Goal: Task Accomplishment & Management: Use online tool/utility

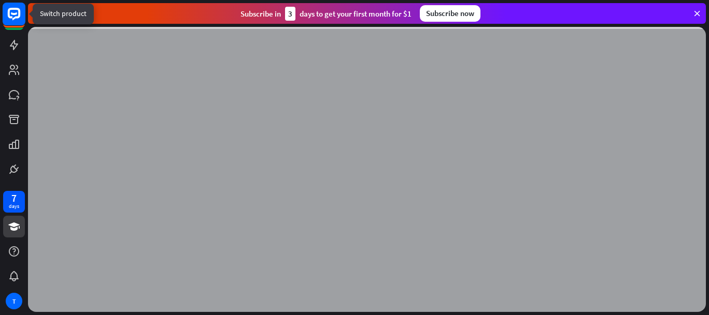
click at [15, 10] on icon at bounding box center [14, 14] width 24 height 24
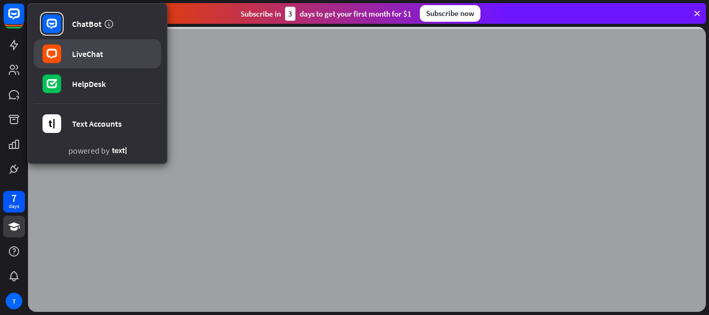
click at [74, 50] on div "LiveChat" at bounding box center [87, 54] width 31 height 10
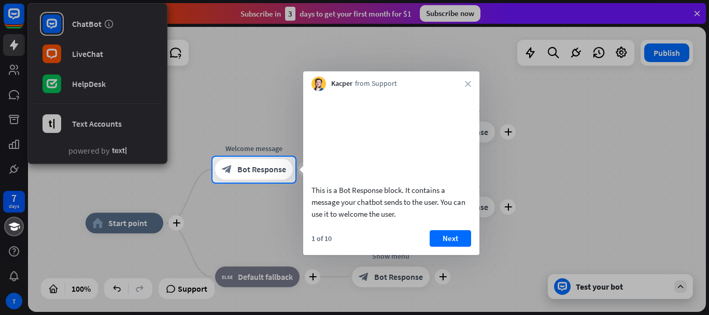
click at [59, 22] on div at bounding box center [354, 78] width 709 height 157
click at [480, 254] on div at bounding box center [354, 249] width 709 height 133
click at [428, 250] on div "1 of 10 Next" at bounding box center [391, 242] width 176 height 25
click at [218, 80] on div at bounding box center [354, 78] width 709 height 157
click at [13, 19] on div at bounding box center [354, 78] width 709 height 157
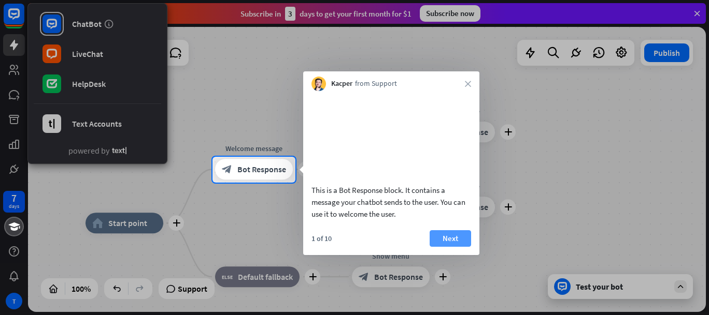
click at [441, 247] on button "Next" at bounding box center [449, 238] width 41 height 17
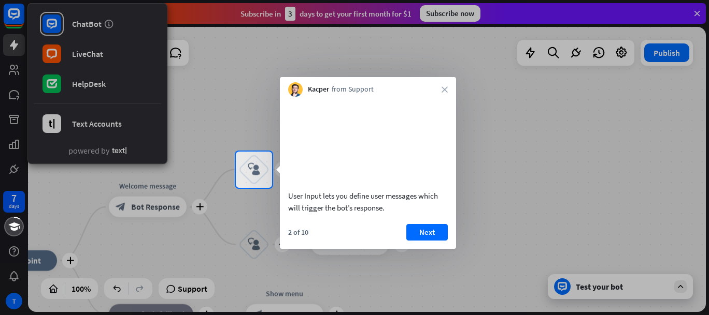
click at [201, 229] on div at bounding box center [354, 252] width 709 height 128
click at [281, 92] on div "Kacper from Support close" at bounding box center [368, 87] width 176 height 20
click at [420, 241] on button "Next" at bounding box center [426, 232] width 41 height 17
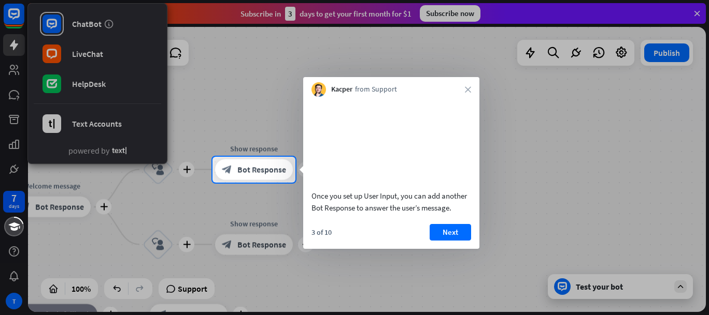
click at [453, 249] on div "3 of 10 Next" at bounding box center [391, 236] width 176 height 25
click at [453, 241] on button "Next" at bounding box center [449, 232] width 41 height 17
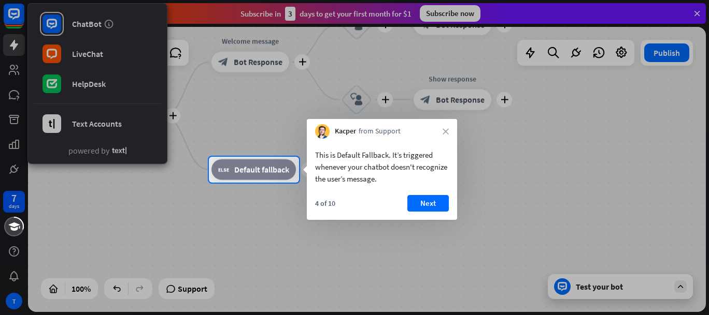
click at [443, 214] on div "4 of 10 Next" at bounding box center [382, 207] width 150 height 25
click at [439, 207] on button "Next" at bounding box center [427, 203] width 41 height 17
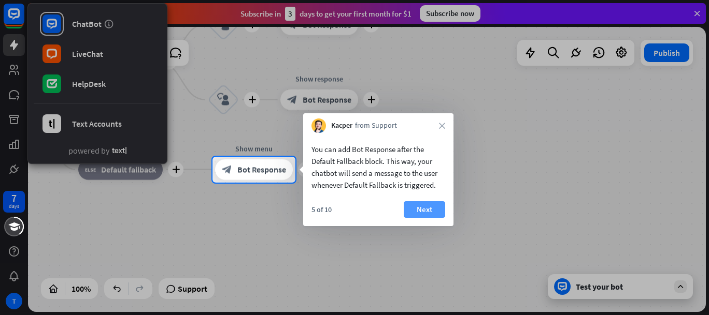
click at [431, 210] on button "Next" at bounding box center [423, 209] width 41 height 17
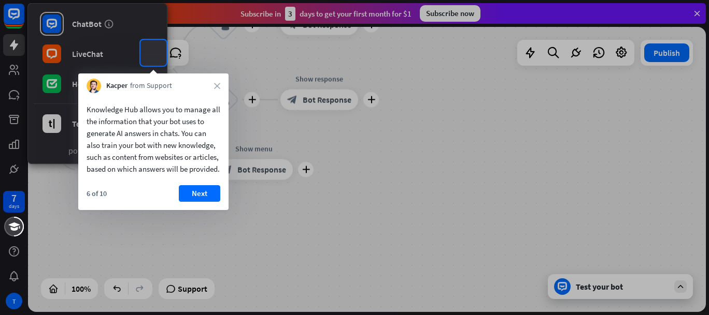
click at [207, 199] on button "Next" at bounding box center [199, 193] width 41 height 17
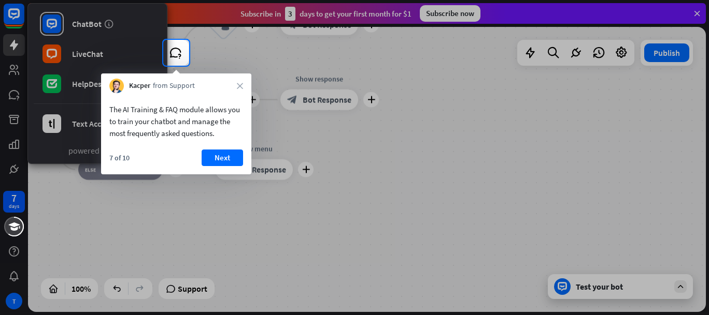
click at [216, 145] on div "The AI Training & FAQ module allows you to train your chatbot and manage the mo…" at bounding box center [176, 133] width 150 height 81
click at [221, 158] on button "Next" at bounding box center [221, 158] width 41 height 17
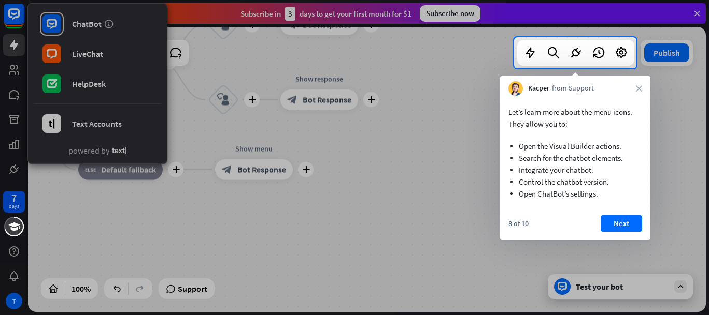
click at [19, 17] on div at bounding box center [354, 18] width 709 height 37
click at [628, 227] on button "Next" at bounding box center [620, 223] width 41 height 17
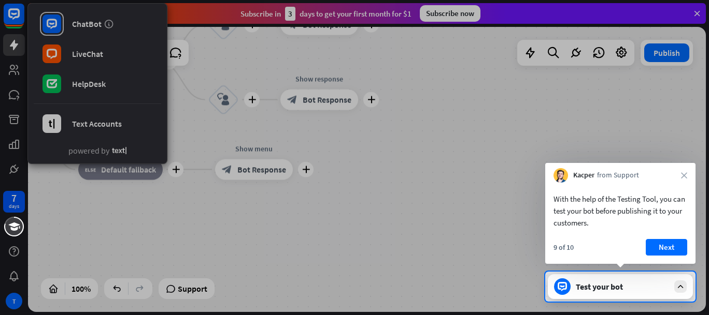
click at [663, 256] on div "9 of 10 Next" at bounding box center [620, 251] width 150 height 25
click at [674, 246] on button "Next" at bounding box center [665, 247] width 41 height 17
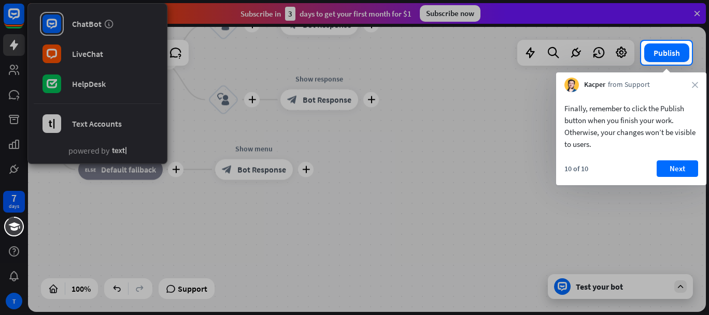
click at [683, 158] on div "Finally, remember to click the Publish button when you finish your work. Otherw…" at bounding box center [631, 138] width 150 height 93
click at [678, 176] on button "Next" at bounding box center [676, 169] width 41 height 17
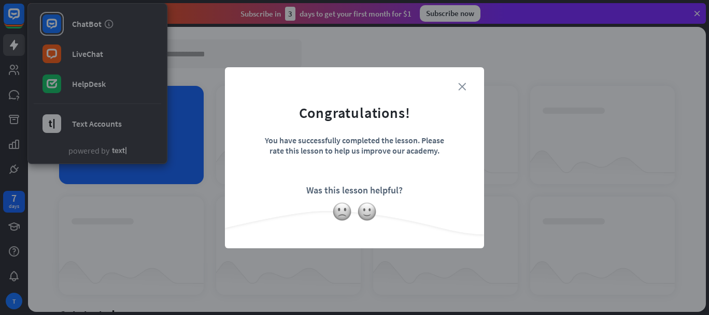
click at [465, 83] on div "close Congratulations! You have successfully completed the lesson. Please rate …" at bounding box center [354, 157] width 259 height 181
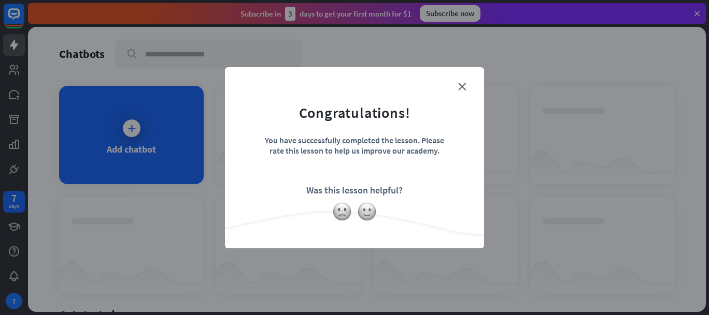
click at [463, 80] on form "Congratulations! You have successfully completed the lesson. Please rate this l…" at bounding box center [354, 142] width 233 height 124
click at [459, 88] on icon "close" at bounding box center [462, 87] width 8 height 8
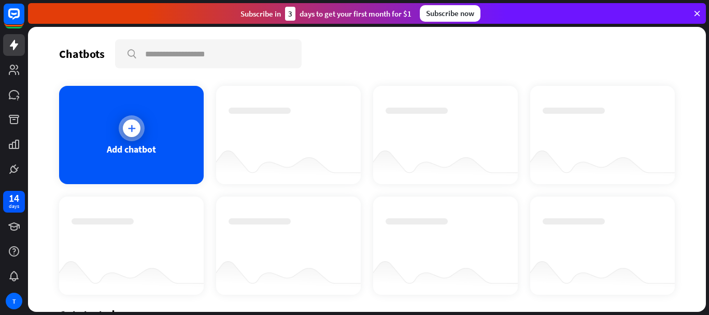
click at [151, 135] on div "Add chatbot" at bounding box center [131, 135] width 145 height 98
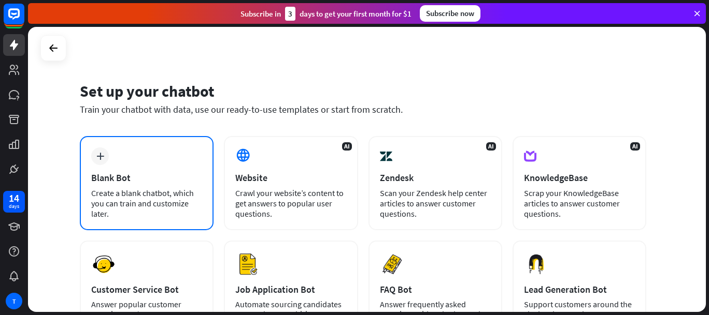
click at [170, 181] on div "Blank Bot" at bounding box center [146, 178] width 111 height 12
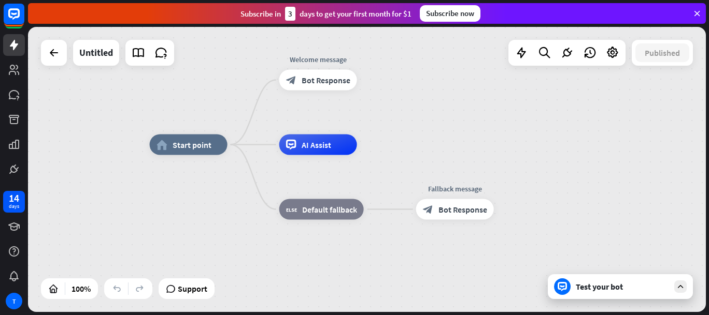
drag, startPoint x: 445, startPoint y: 183, endPoint x: 432, endPoint y: 168, distance: 20.2
click at [432, 168] on div "home_2 Start point Welcome message block_bot_response Bot Response AI Assist bl…" at bounding box center [488, 287] width 677 height 285
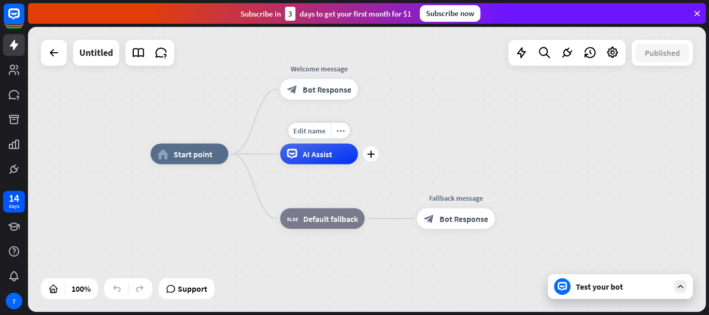
click at [341, 161] on div "AI Assist" at bounding box center [319, 154] width 78 height 21
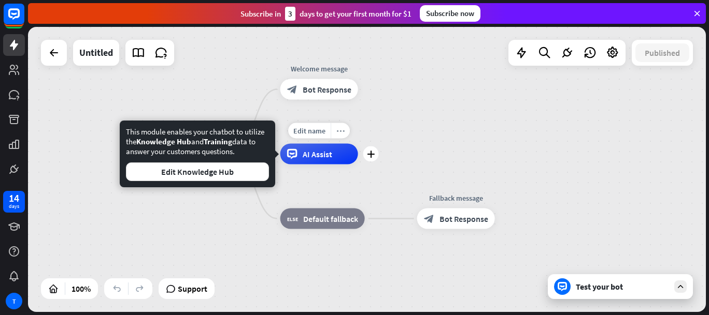
click at [337, 132] on icon "more_horiz" at bounding box center [340, 131] width 8 height 8
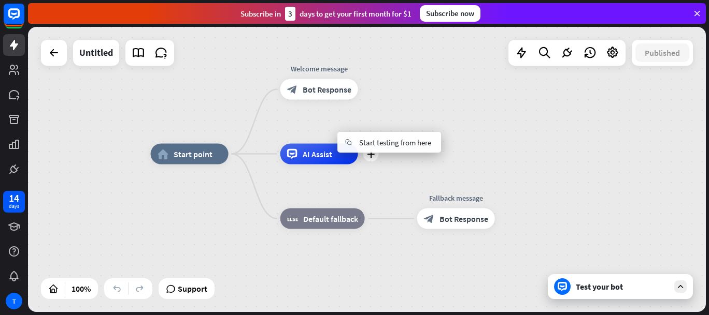
click at [333, 154] on div "AI Assist" at bounding box center [319, 154] width 78 height 21
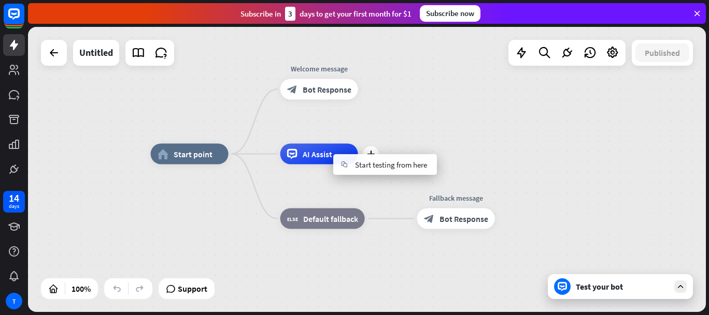
click at [358, 144] on div "plus AI Assist" at bounding box center [319, 154] width 78 height 21
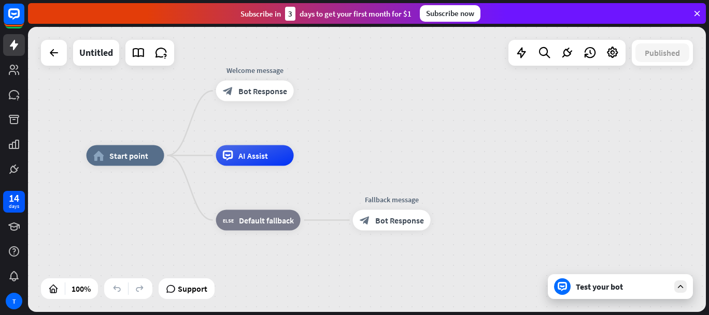
drag, startPoint x: 321, startPoint y: 185, endPoint x: 255, endPoint y: 170, distance: 66.9
click at [257, 166] on div "AI Assist" at bounding box center [255, 156] width 78 height 21
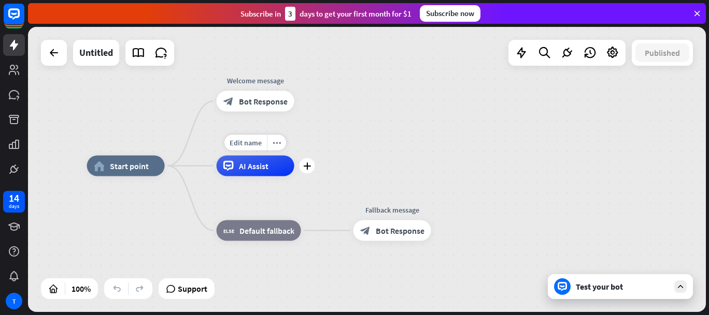
drag, startPoint x: 253, startPoint y: 102, endPoint x: 196, endPoint y: 166, distance: 85.9
click at [196, 166] on div "home_2 Start point Welcome message block_bot_response Bot Response Edit name mo…" at bounding box center [425, 308] width 677 height 285
click at [312, 104] on div "plus" at bounding box center [307, 102] width 16 height 16
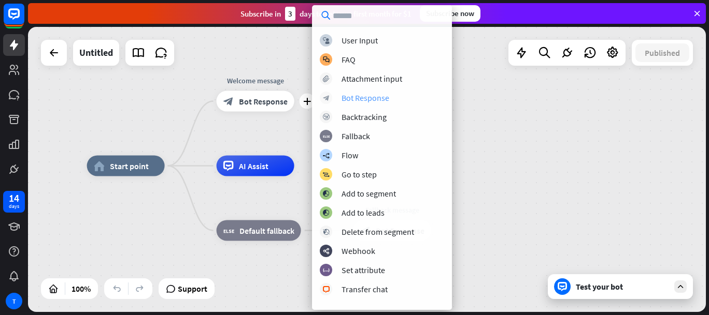
click at [360, 100] on div "Bot Response" at bounding box center [365, 98] width 48 height 10
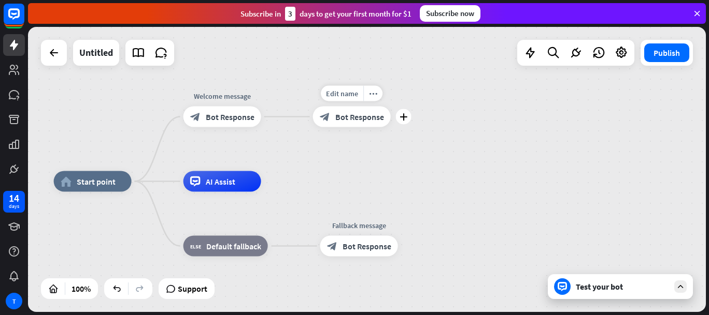
drag, startPoint x: 357, startPoint y: 129, endPoint x: 308, endPoint y: 148, distance: 52.8
click at [313, 127] on div "Edit name more_horiz plus block_bot_response Bot Response" at bounding box center [352, 117] width 78 height 21
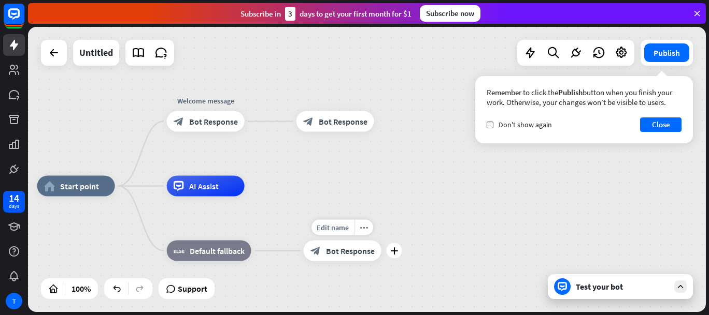
drag, startPoint x: 319, startPoint y: 120, endPoint x: 297, endPoint y: 236, distance: 118.5
drag, startPoint x: 332, startPoint y: 153, endPoint x: 326, endPoint y: 134, distance: 20.1
click at [332, 153] on div "home_2 Start point Welcome message block_bot_response Bot Response block_bot_re…" at bounding box center [366, 169] width 677 height 285
click at [296, 121] on div "Edit name more_horiz plus block_bot_response Bot Response" at bounding box center [335, 121] width 78 height 21
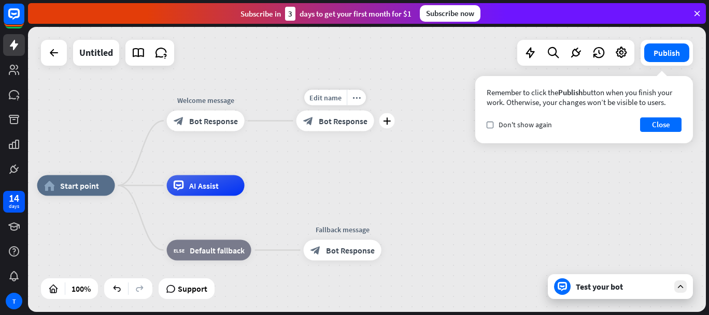
click at [296, 117] on div "Edit name more_horiz plus block_bot_response Bot Response" at bounding box center [335, 121] width 78 height 21
drag, startPoint x: 323, startPoint y: 120, endPoint x: 399, endPoint y: 117, distance: 75.7
click at [397, 113] on div "home_2 Start point Welcome message block_bot_response Bot Response Edit name mo…" at bounding box center [366, 169] width 677 height 285
drag, startPoint x: 416, startPoint y: 154, endPoint x: 434, endPoint y: 150, distance: 18.1
click at [417, 155] on div "home_2 Start point Welcome message block_bot_response Bot Response Edit name mo…" at bounding box center [366, 169] width 677 height 285
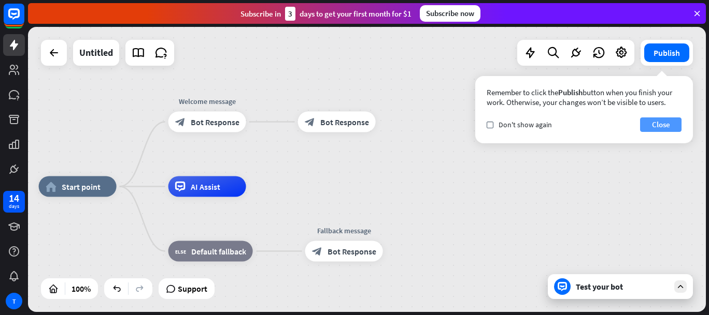
click at [648, 120] on button "Close" at bounding box center [660, 125] width 41 height 15
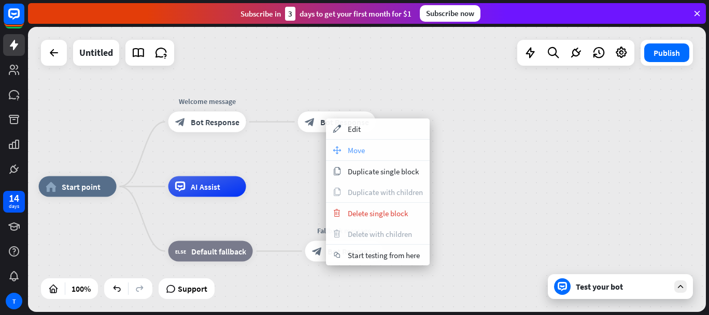
click at [345, 145] on div "move_block Move" at bounding box center [378, 150] width 104 height 21
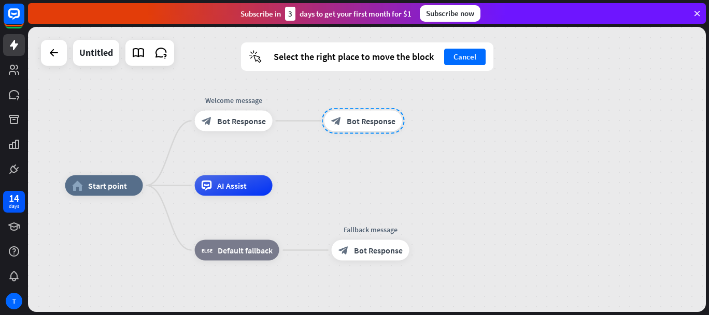
drag, startPoint x: 335, startPoint y: 127, endPoint x: 378, endPoint y: 93, distance: 55.3
click at [380, 108] on div at bounding box center [363, 121] width 83 height 26
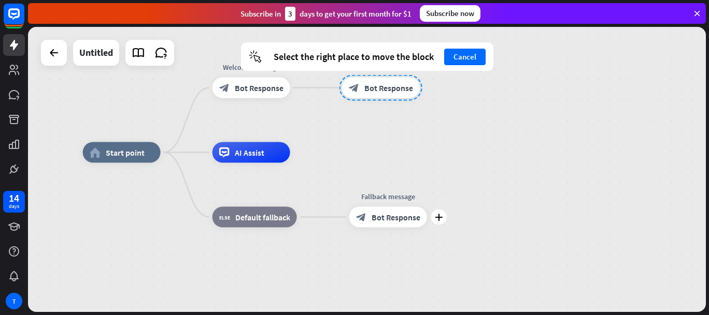
click at [349, 214] on div "plus Fallback message block_bot_response Bot Response" at bounding box center [388, 217] width 78 height 21
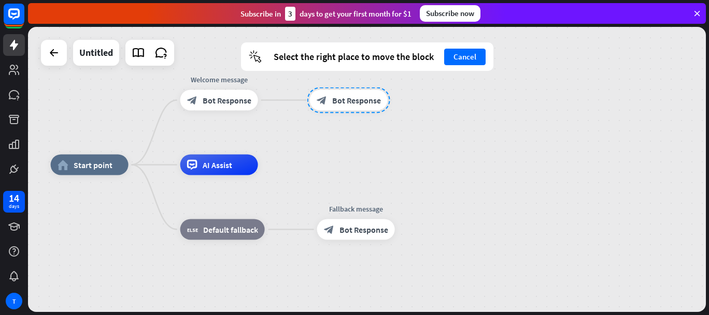
drag, startPoint x: 374, startPoint y: 81, endPoint x: 348, endPoint y: 128, distance: 53.6
click at [342, 93] on div at bounding box center [348, 101] width 83 height 26
click at [317, 230] on div "plus Fallback message block_bot_response Bot Response" at bounding box center [356, 229] width 78 height 21
click at [342, 234] on span "Bot Response" at bounding box center [363, 229] width 49 height 10
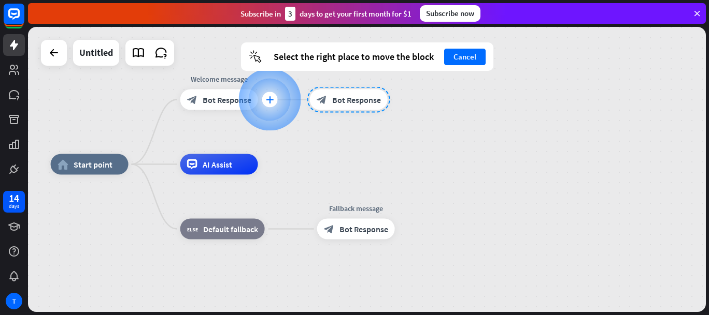
click at [264, 100] on div "plus" at bounding box center [270, 100] width 16 height 16
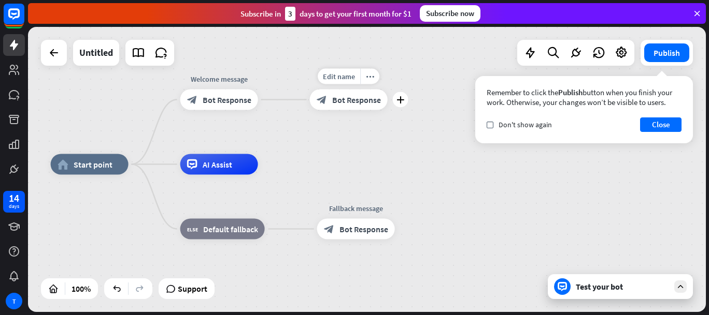
click at [337, 97] on span "Bot Response" at bounding box center [356, 100] width 49 height 10
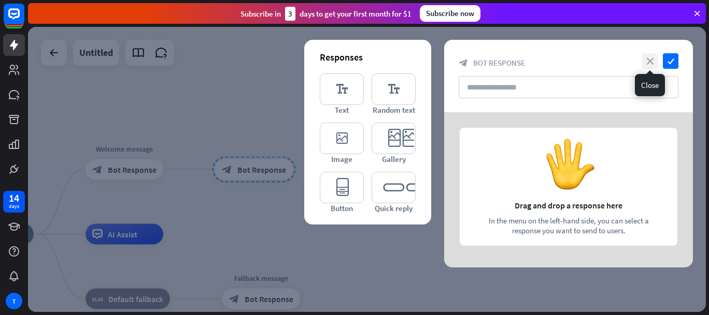
click at [655, 57] on icon "close" at bounding box center [650, 61] width 16 height 16
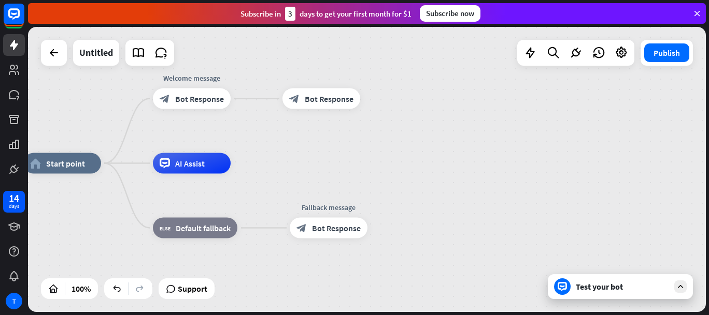
drag, startPoint x: 374, startPoint y: 125, endPoint x: 380, endPoint y: 114, distance: 13.0
click at [381, 114] on div "home_2 Start point Welcome message block_bot_response Bot Response block_bot_re…" at bounding box center [366, 169] width 677 height 285
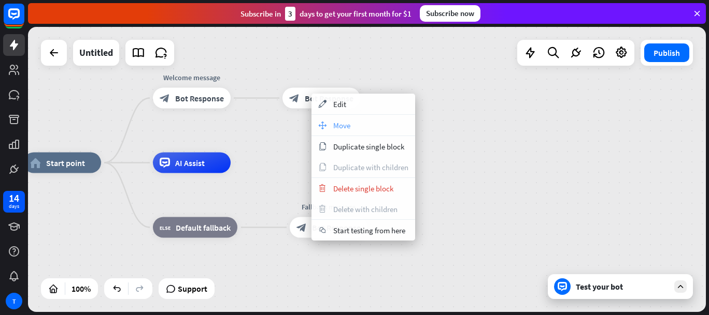
click at [337, 130] on span "Move" at bounding box center [341, 126] width 17 height 10
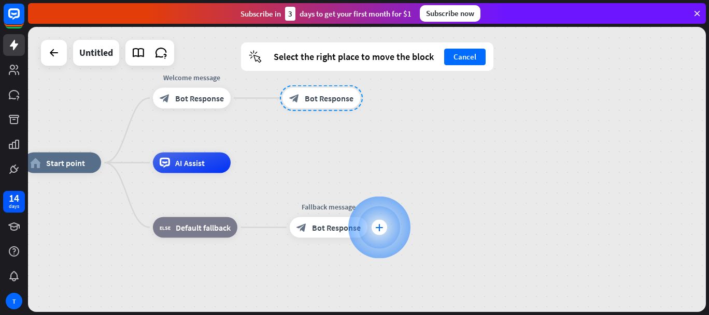
click at [380, 229] on icon "plus" at bounding box center [379, 227] width 8 height 7
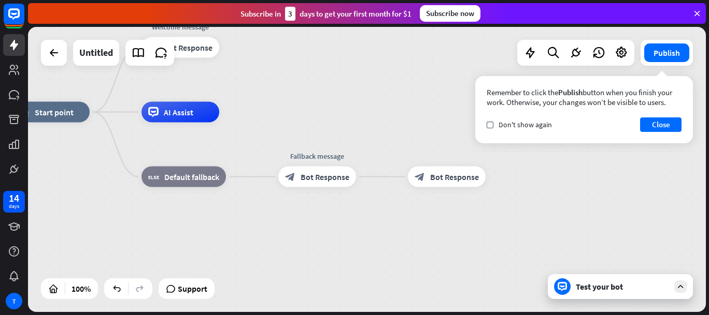
drag, startPoint x: 329, startPoint y: 261, endPoint x: 403, endPoint y: 190, distance: 102.9
click at [317, 221] on div "home_2 Start point Welcome message block_bot_response Bot Response AI Assist bl…" at bounding box center [350, 254] width 677 height 285
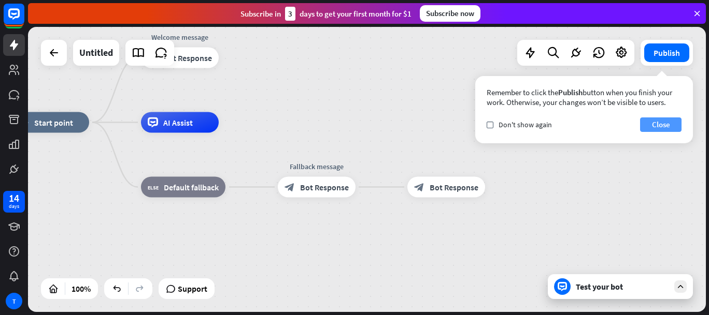
click at [653, 123] on button "Close" at bounding box center [660, 125] width 41 height 15
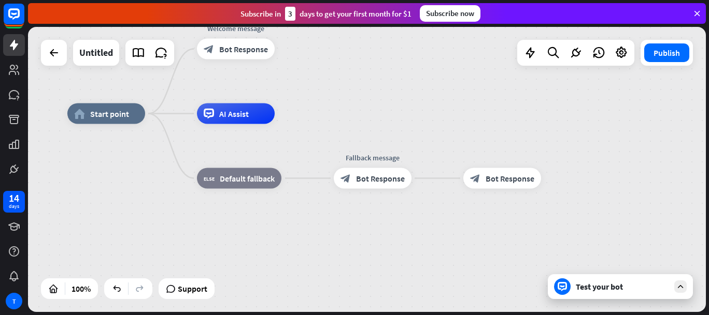
drag, startPoint x: 431, startPoint y: 280, endPoint x: 406, endPoint y: 275, distance: 25.5
click at [407, 275] on div "home_2 Start point Welcome message block_bot_response Bot Response AI Assist bl…" at bounding box center [405, 256] width 677 height 285
